Goal: Task Accomplishment & Management: Manage account settings

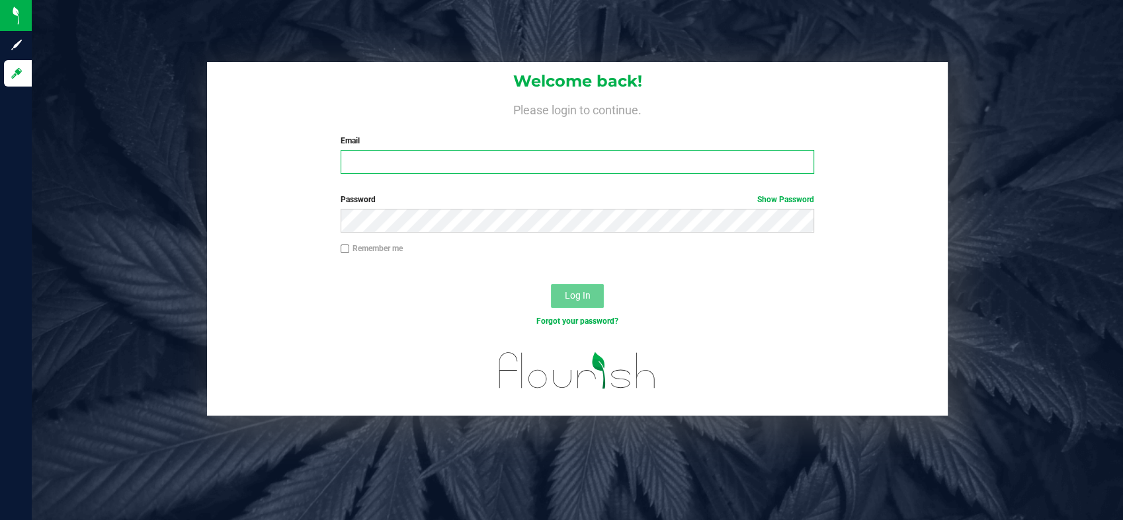
type input "[PERSON_NAME][EMAIL_ADDRESS][PERSON_NAME][DOMAIN_NAME]"
click at [581, 296] on span "Log In" at bounding box center [577, 295] width 26 height 11
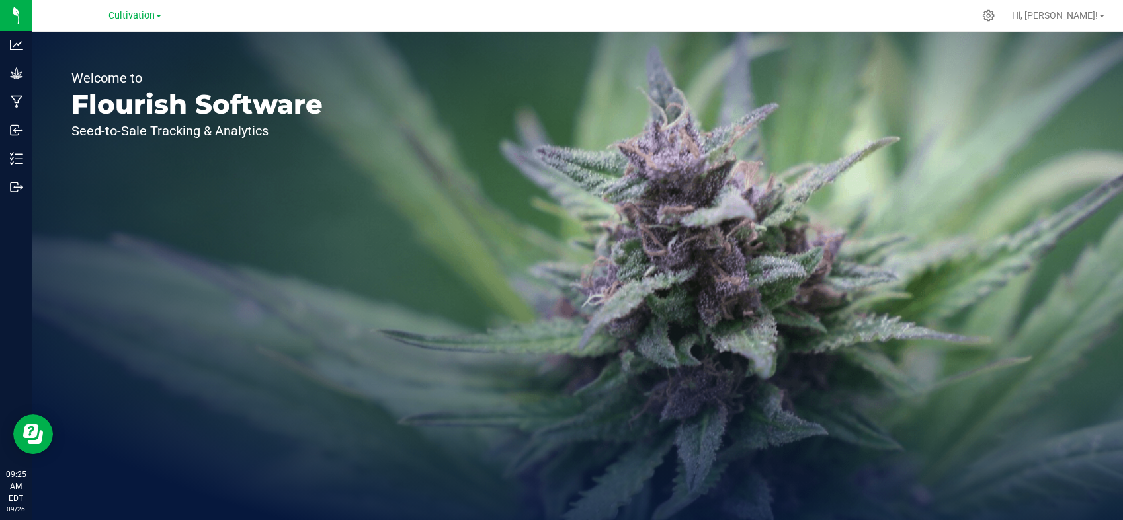
click at [163, 15] on div "Cultivation" at bounding box center [134, 15] width 193 height 20
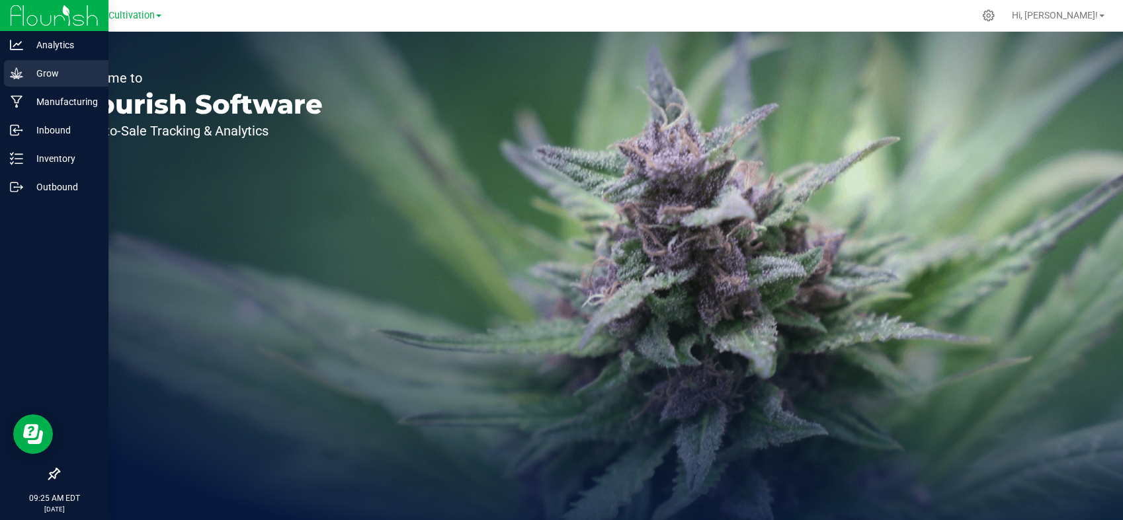
click at [21, 74] on icon at bounding box center [16, 73] width 13 height 13
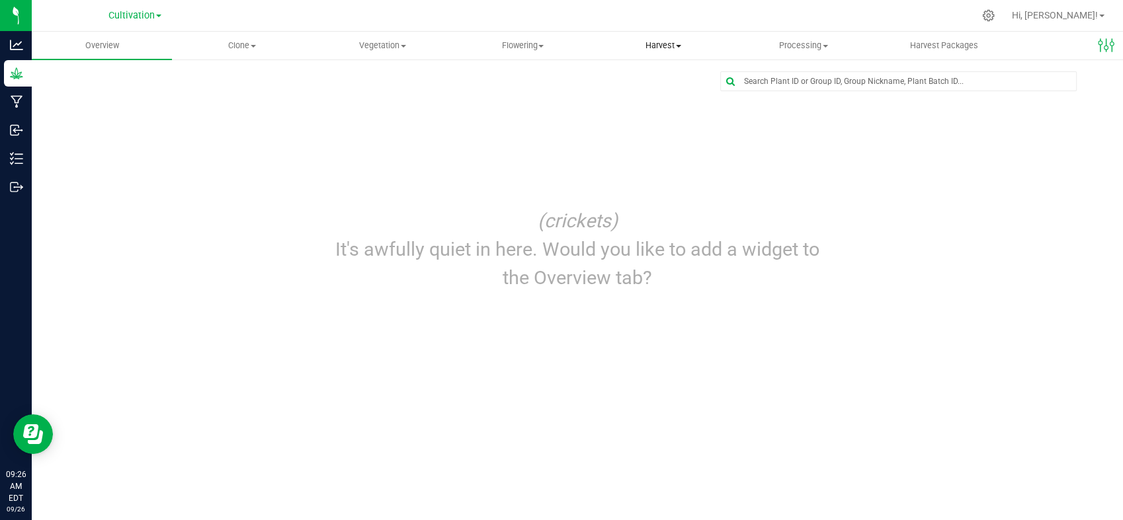
click at [667, 44] on span "Harvest" at bounding box center [663, 46] width 139 height 12
click at [624, 80] on span "Harvests" at bounding box center [629, 79] width 73 height 11
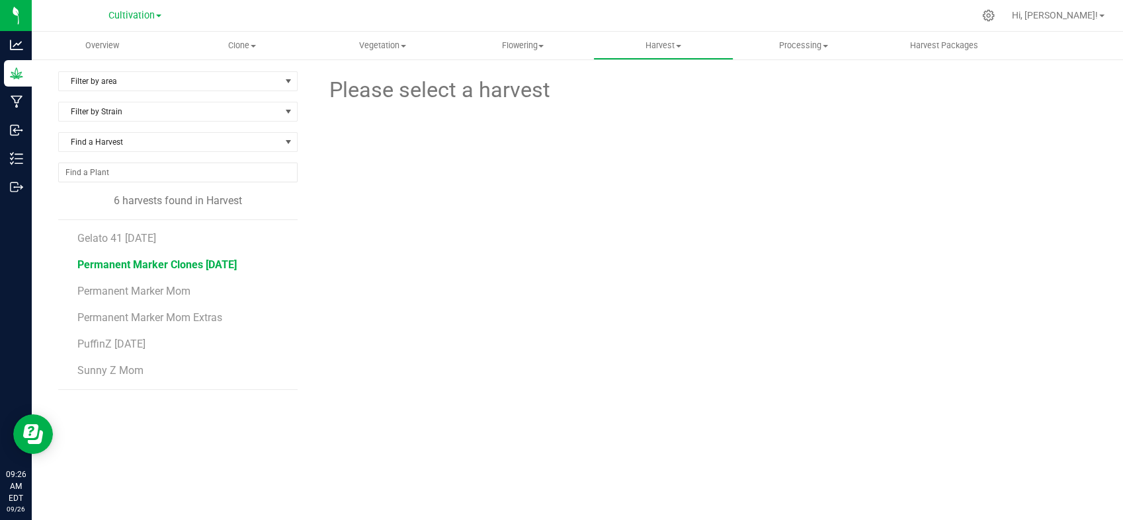
click at [208, 264] on span "Permanent Marker Clones 03 05 2025" at bounding box center [156, 265] width 159 height 13
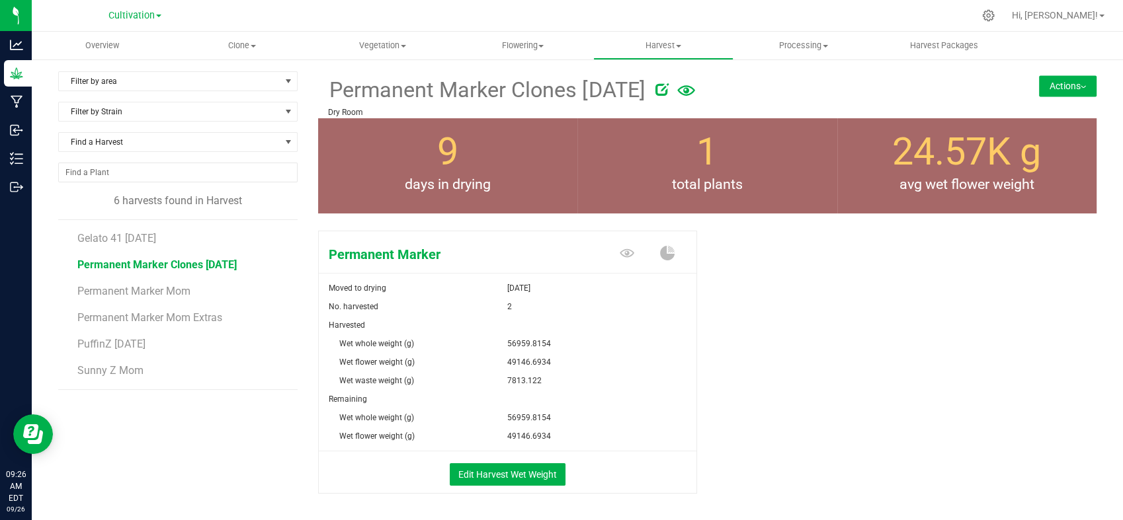
click at [1069, 85] on button "Actions" at bounding box center [1068, 85] width 58 height 21
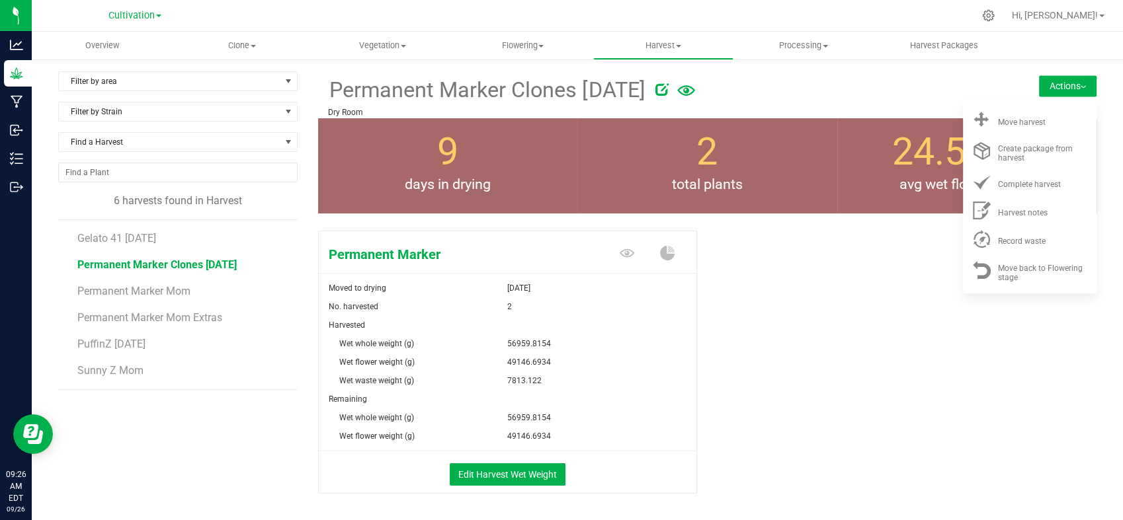
click at [968, 74] on div "Permanent Marker Clones 03 05 2025 Dry Room Actions Move harvest Create package…" at bounding box center [707, 94] width 779 height 47
drag, startPoint x: 968, startPoint y: 74, endPoint x: 820, endPoint y: 79, distance: 148.2
click at [820, 79] on div at bounding box center [810, 87] width 311 height 26
